Goal: Task Accomplishment & Management: Use online tool/utility

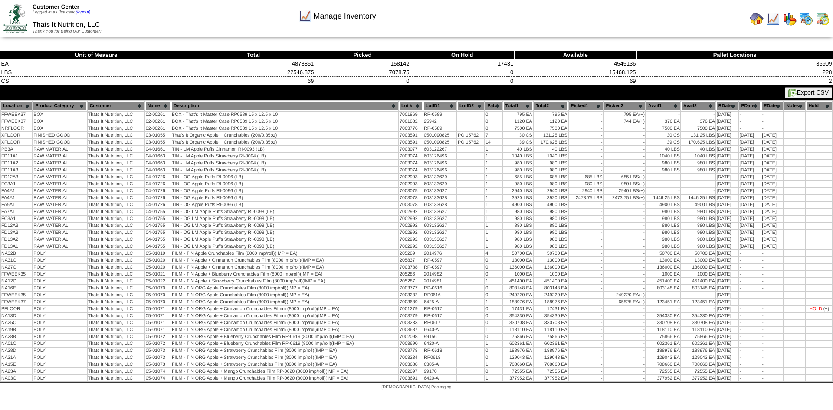
drag, startPoint x: 753, startPoint y: 20, endPoint x: 748, endPoint y: 20, distance: 4.4
click at [753, 20] on img at bounding box center [756, 19] width 14 height 14
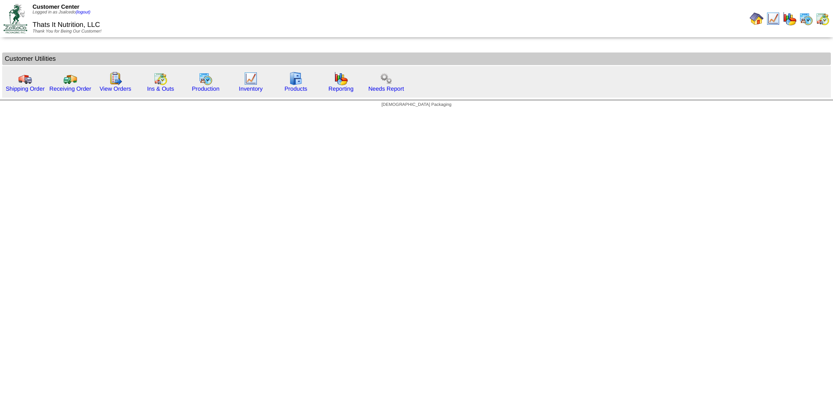
click at [808, 20] on img at bounding box center [806, 19] width 14 height 14
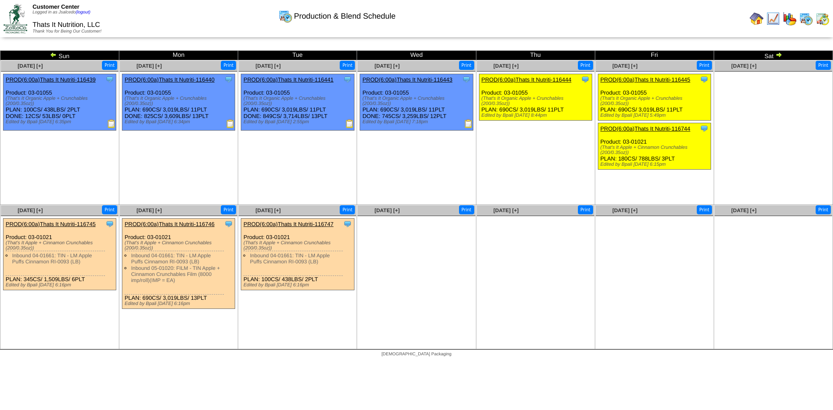
click at [471, 127] on img at bounding box center [468, 123] width 9 height 9
click at [822, 20] on img at bounding box center [822, 19] width 14 height 14
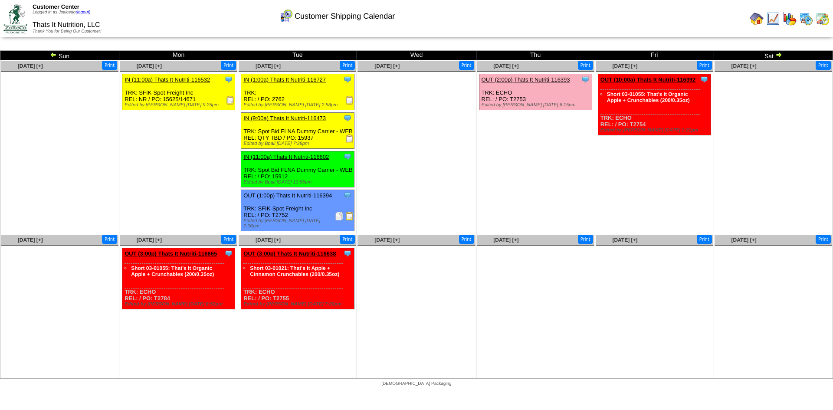
click at [325, 210] on div "Clone Item OUT (1:00p) Thats It Nutriti-116394 Thats It Nutrition, LLC Schedule…" at bounding box center [297, 210] width 113 height 41
click at [338, 217] on img at bounding box center [339, 216] width 9 height 9
